Goal: Task Accomplishment & Management: Manage account settings

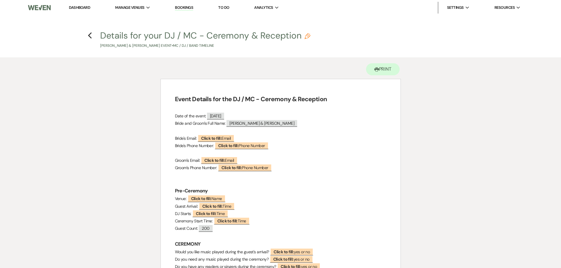
click at [185, 7] on link "Bookings" at bounding box center [184, 8] width 18 height 6
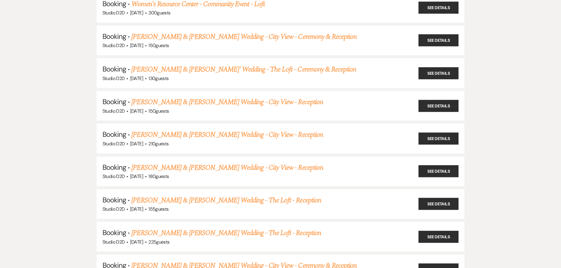
scroll to position [442, 0]
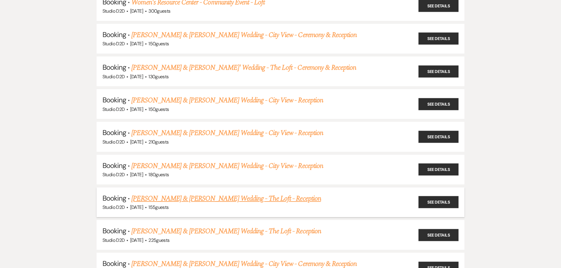
click at [202, 200] on link "[PERSON_NAME] & [PERSON_NAME] Wedding - The Loft - Reception" at bounding box center [225, 199] width 189 height 11
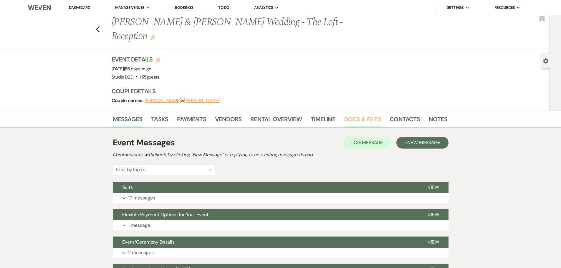
click at [359, 115] on link "Docs & Files" at bounding box center [362, 121] width 37 height 13
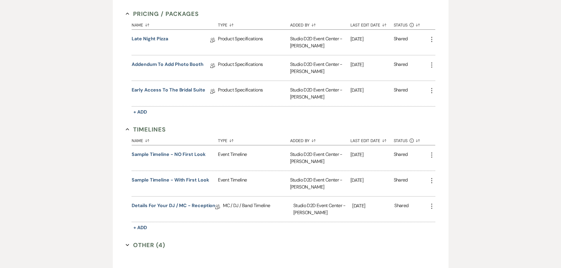
scroll to position [521, 0]
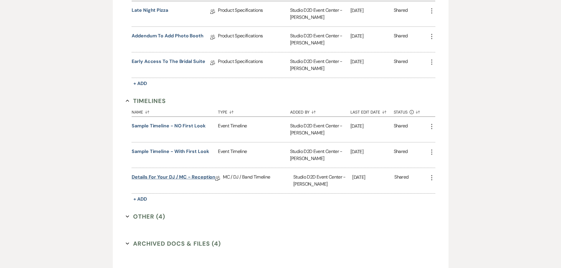
click at [169, 174] on link "Details for your DJ / MC - Reception" at bounding box center [174, 178] width 84 height 9
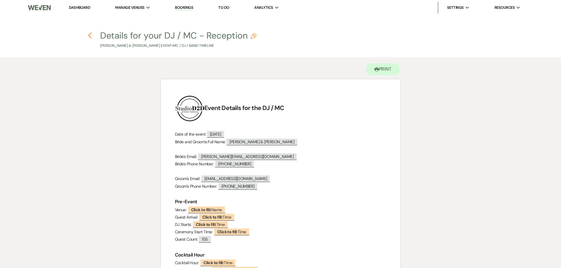
click at [90, 35] on icon "Previous" at bounding box center [90, 35] width 4 height 7
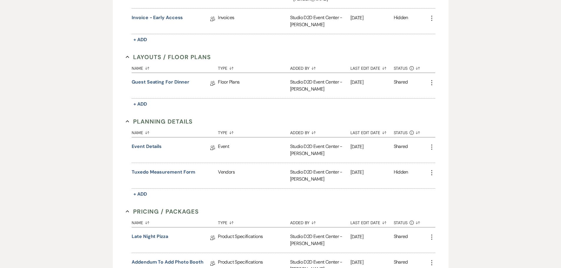
scroll to position [285, 0]
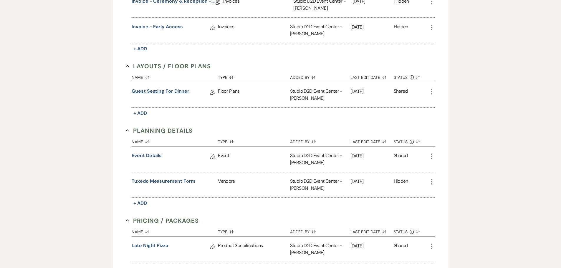
click at [168, 88] on link "Guest Seating for Dinner" at bounding box center [161, 92] width 58 height 9
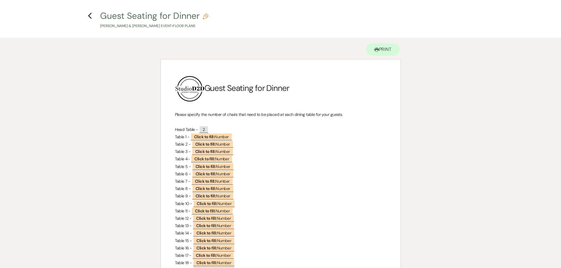
scroll to position [29, 0]
